Goal: Task Accomplishment & Management: Manage account settings

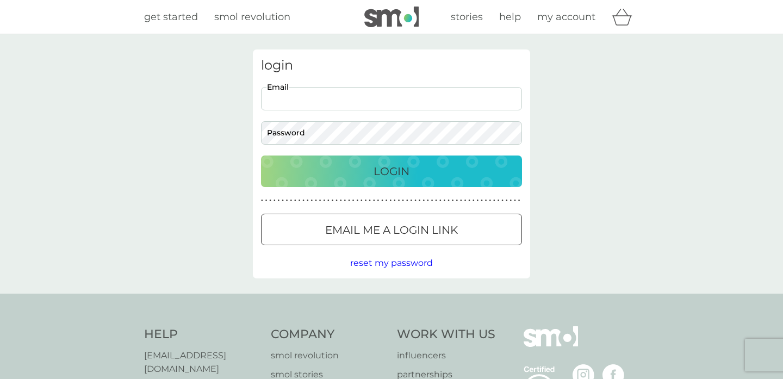
type input "[EMAIL_ADDRESS][PERSON_NAME][DOMAIN_NAME]"
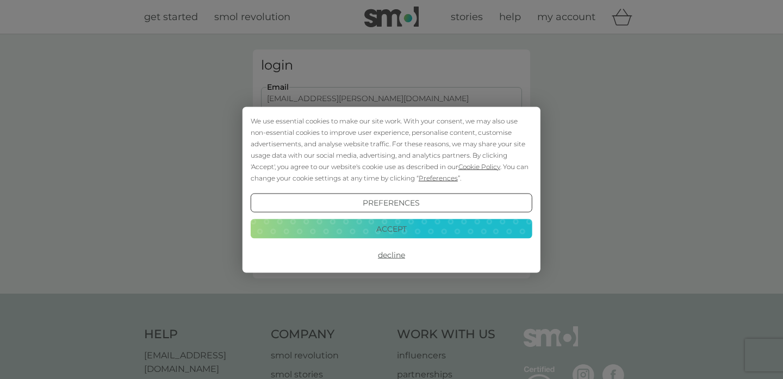
click at [367, 173] on div "We use essential cookies to make our site work. With your consent, we may also …" at bounding box center [392, 149] width 282 height 69
click at [390, 257] on button "Decline" at bounding box center [392, 255] width 282 height 20
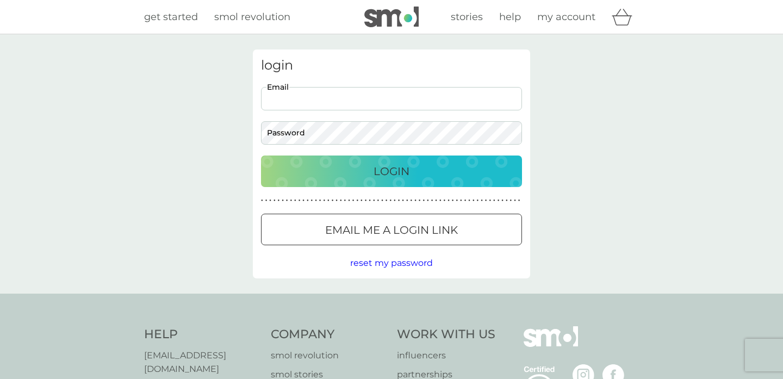
type input "[EMAIL_ADDRESS][PERSON_NAME][DOMAIN_NAME]"
click at [367, 166] on div "Login" at bounding box center [391, 171] width 239 height 17
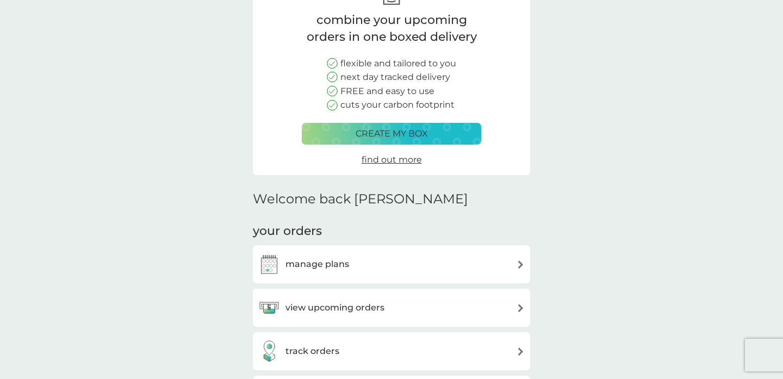
scroll to position [86, 0]
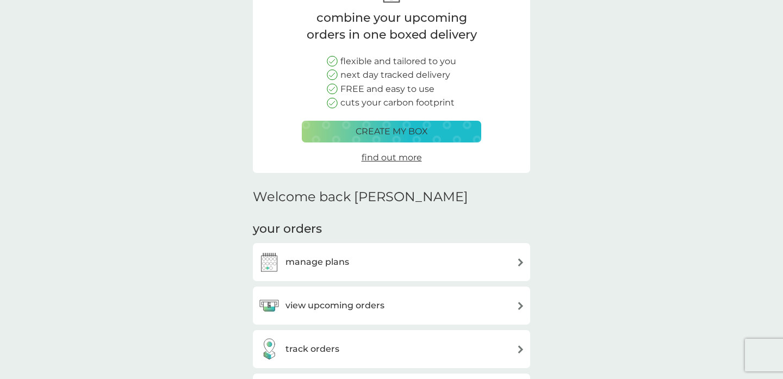
click at [365, 254] on div "manage plans" at bounding box center [391, 262] width 267 height 22
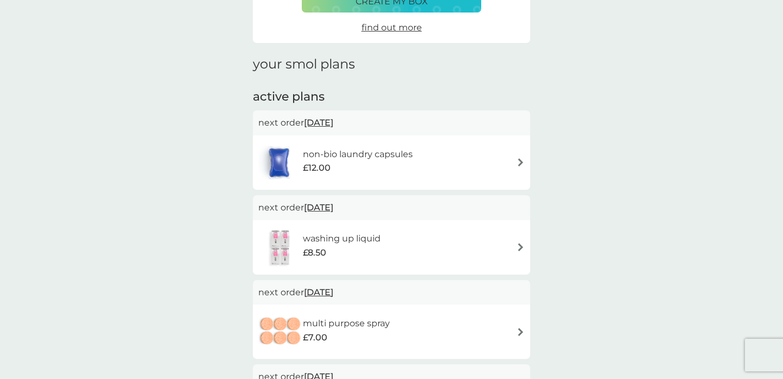
scroll to position [106, 0]
click at [396, 174] on div "non-bio laundry capsules £12.00" at bounding box center [363, 162] width 121 height 30
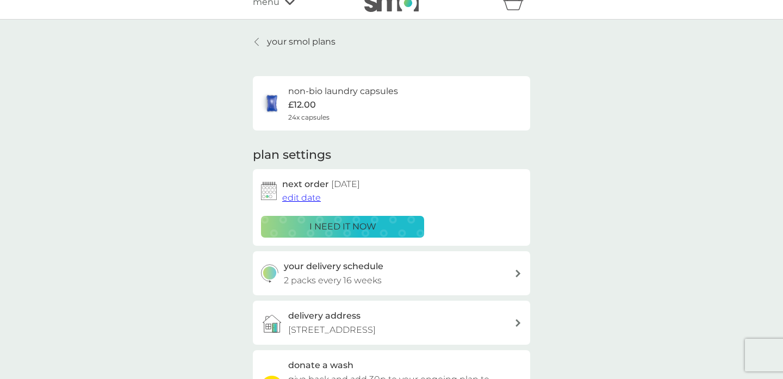
scroll to position [18, 0]
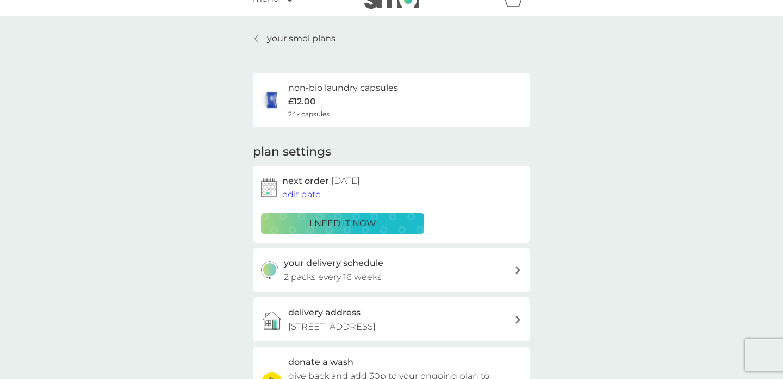
click at [296, 192] on span "edit date" at bounding box center [301, 194] width 39 height 10
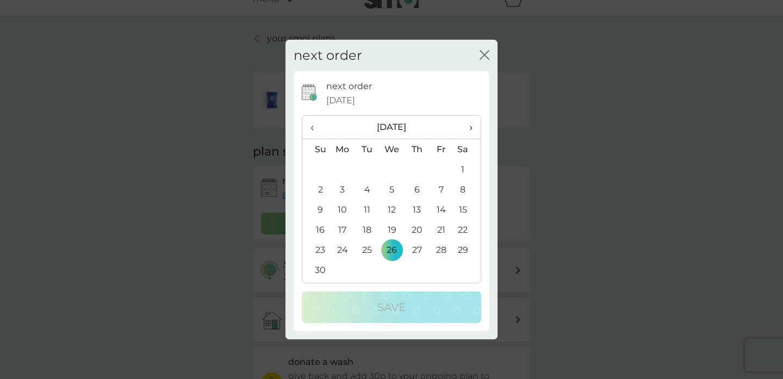
click at [318, 131] on span "‹" at bounding box center [316, 127] width 11 height 23
click at [443, 228] on td "24" at bounding box center [441, 230] width 24 height 20
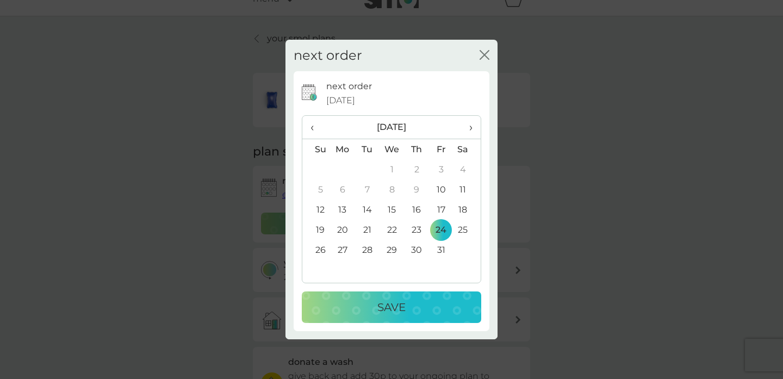
click at [405, 305] on p "Save" at bounding box center [392, 307] width 28 height 17
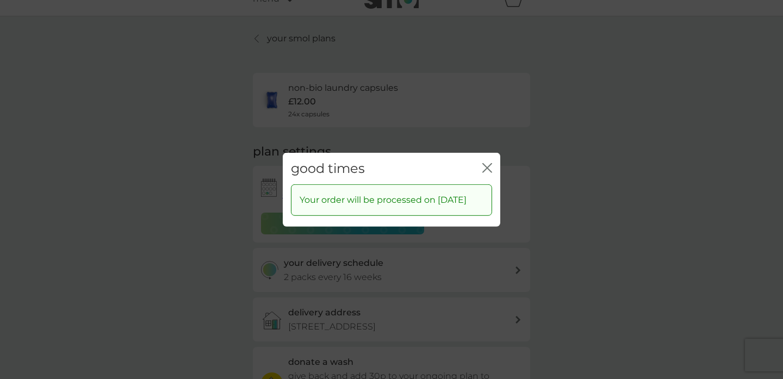
click at [489, 164] on icon "close" at bounding box center [488, 168] width 10 height 10
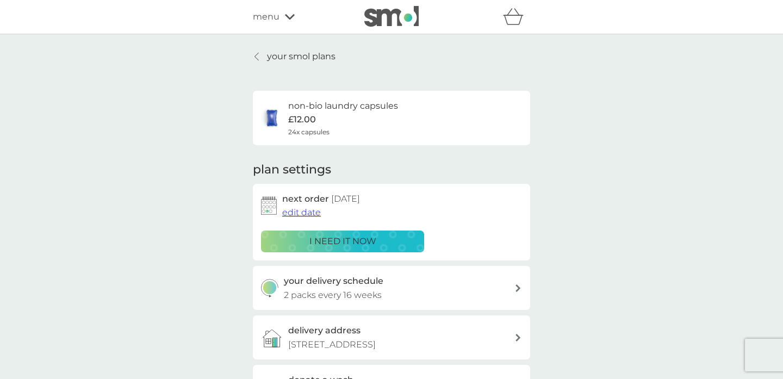
scroll to position [0, 0]
click at [281, 57] on p "your smol plans" at bounding box center [301, 57] width 69 height 14
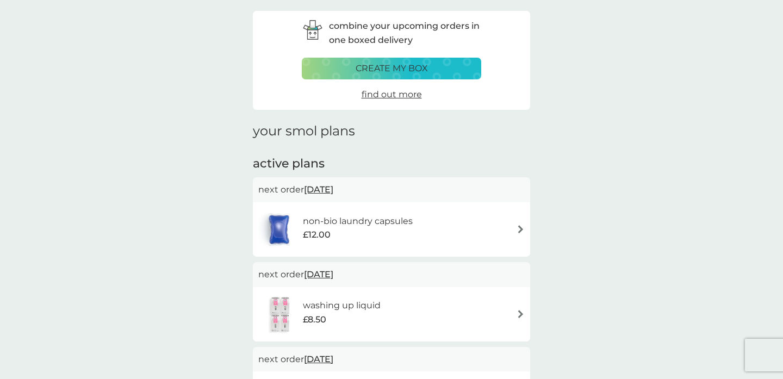
scroll to position [43, 0]
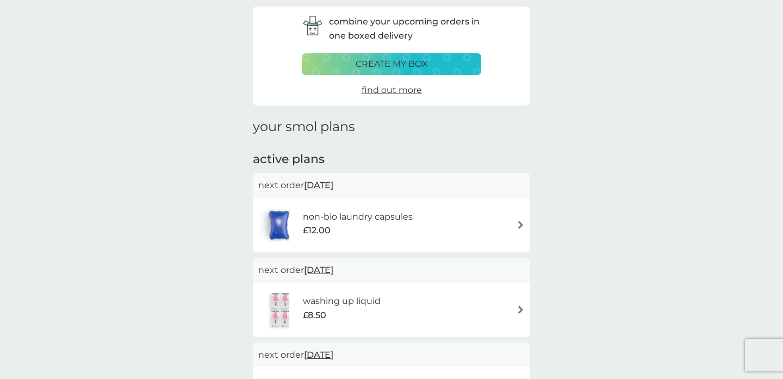
click at [324, 309] on span "£8.50" at bounding box center [314, 315] width 23 height 14
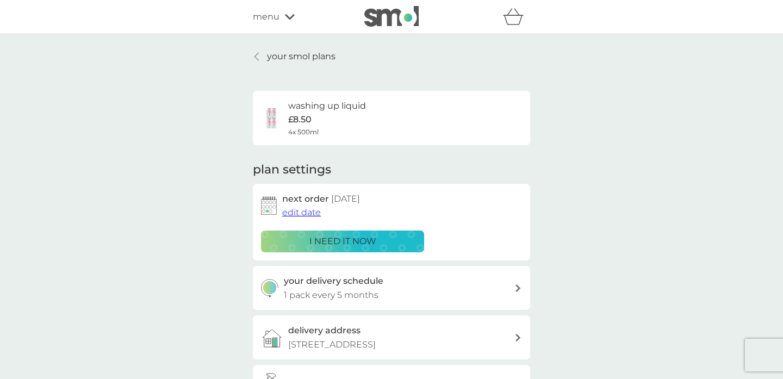
click at [306, 210] on span "edit date" at bounding box center [301, 212] width 39 height 10
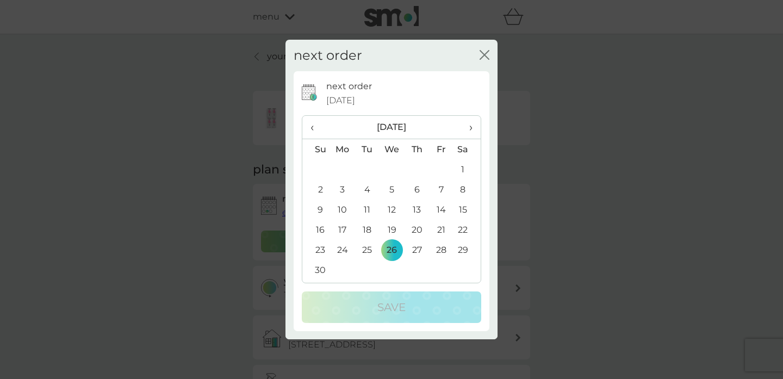
click at [314, 125] on span "‹" at bounding box center [316, 127] width 11 height 23
click at [442, 227] on td "24" at bounding box center [441, 230] width 24 height 20
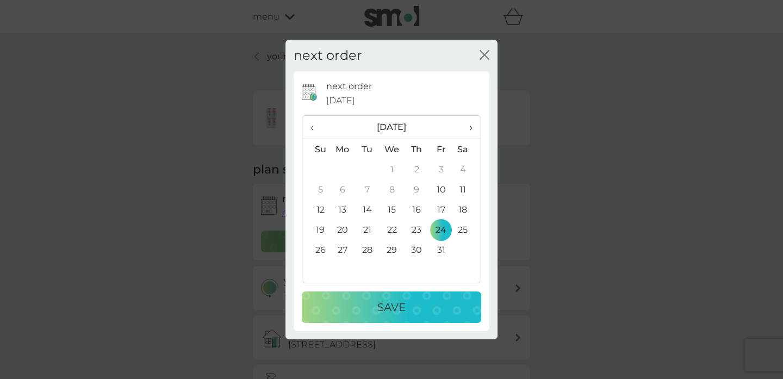
click at [434, 316] on div "Save" at bounding box center [392, 307] width 158 height 17
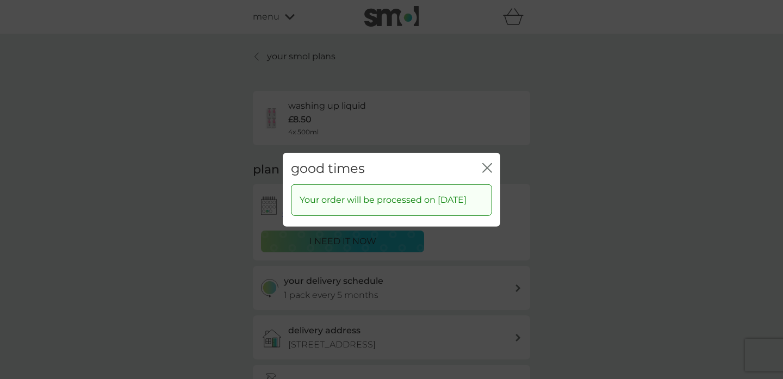
click at [490, 166] on icon "close" at bounding box center [488, 168] width 10 height 10
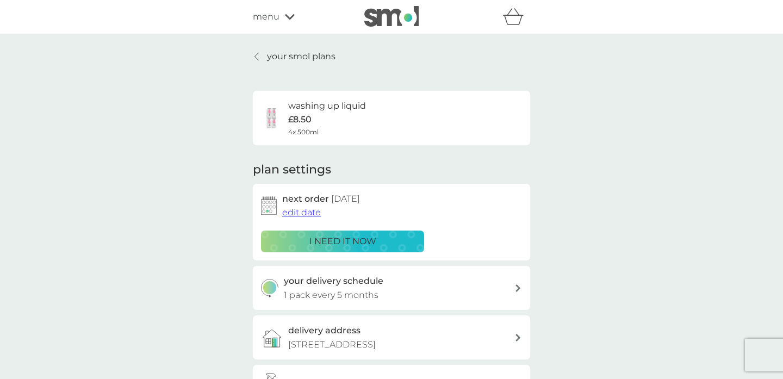
click at [277, 54] on p "your smol plans" at bounding box center [301, 57] width 69 height 14
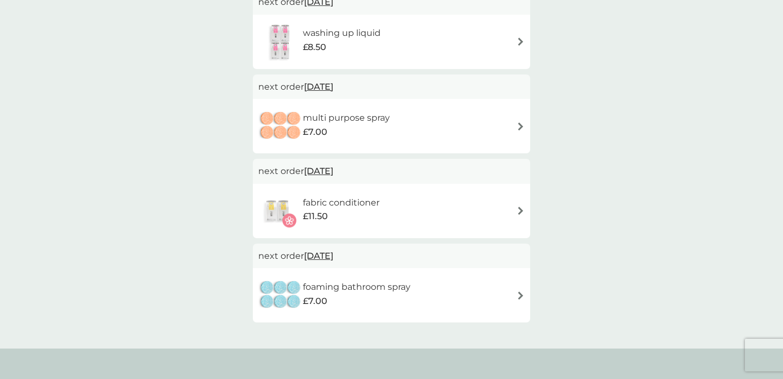
scroll to position [314, 0]
